Goal: Information Seeking & Learning: Check status

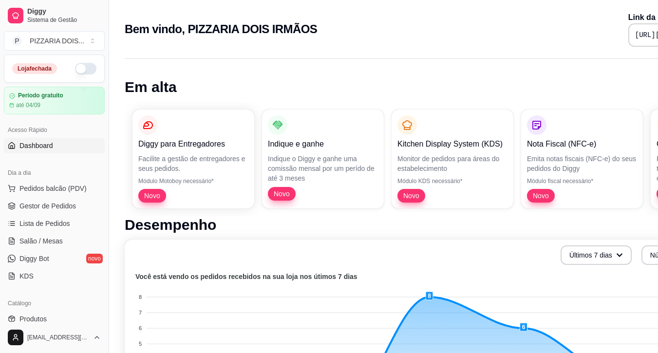
click at [96, 75] on button "button" at bounding box center [85, 69] width 21 height 12
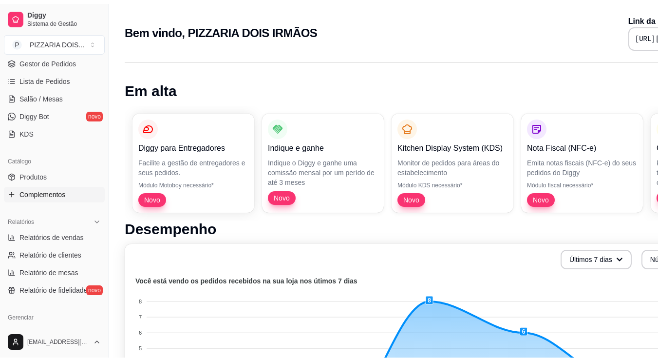
scroll to position [244, 0]
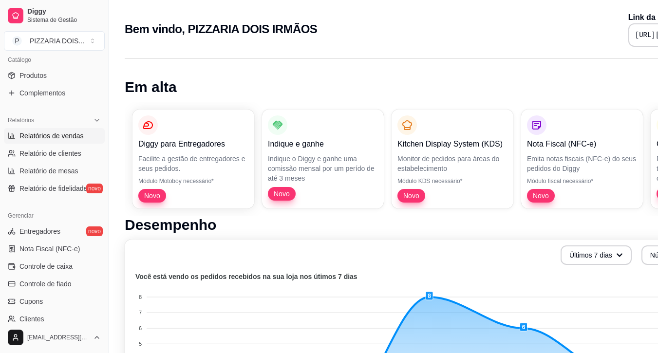
click at [56, 141] on span "Relatórios de vendas" at bounding box center [51, 136] width 64 height 10
select select "ALL"
select select "0"
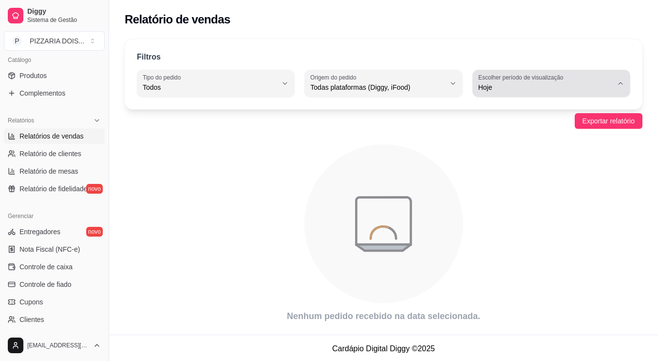
click at [523, 92] on span "Hoje" at bounding box center [546, 87] width 135 height 10
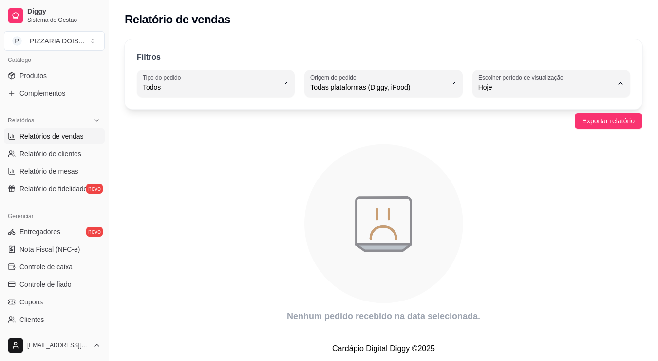
click at [505, 171] on span "7 dias" at bounding box center [547, 166] width 113 height 9
type input "7"
select select "7"
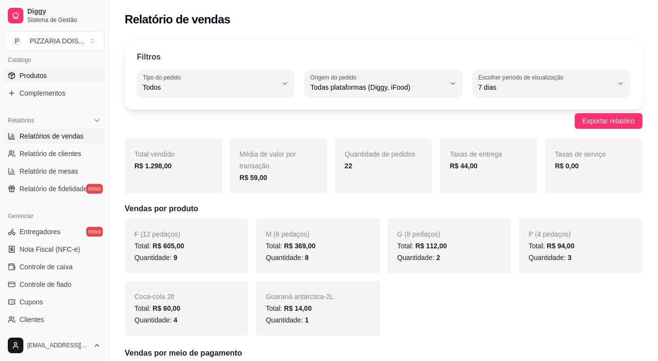
click at [69, 83] on link "Produtos" at bounding box center [54, 76] width 101 height 16
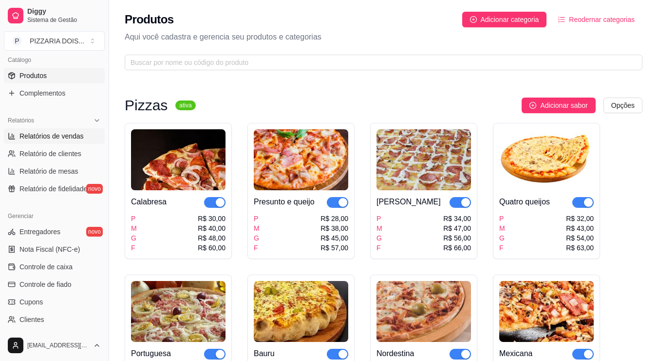
click at [66, 141] on span "Relatórios de vendas" at bounding box center [51, 136] width 64 height 10
select select "ALL"
select select "0"
